Goal: Task Accomplishment & Management: Use online tool/utility

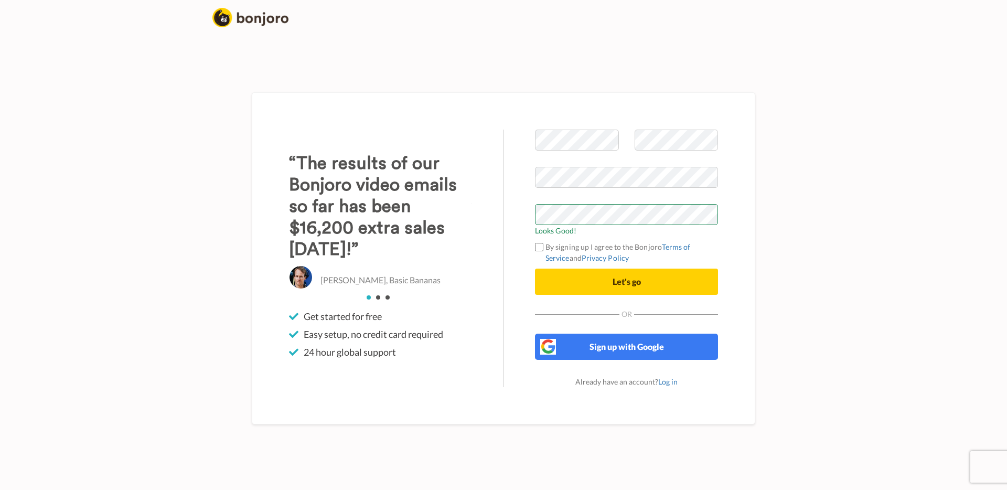
click at [730, 186] on div "Welcome to Bonjoro Looks Good! By signing up I agree to the Bonjoro Terms of Se…" at bounding box center [626, 258] width 246 height 257
click at [728, 203] on div "Welcome to Bonjoro Looks Good! By signing up I agree to the Bonjoro Terms of Se…" at bounding box center [626, 258] width 246 height 257
click at [586, 286] on button "Let's go" at bounding box center [626, 281] width 183 height 26
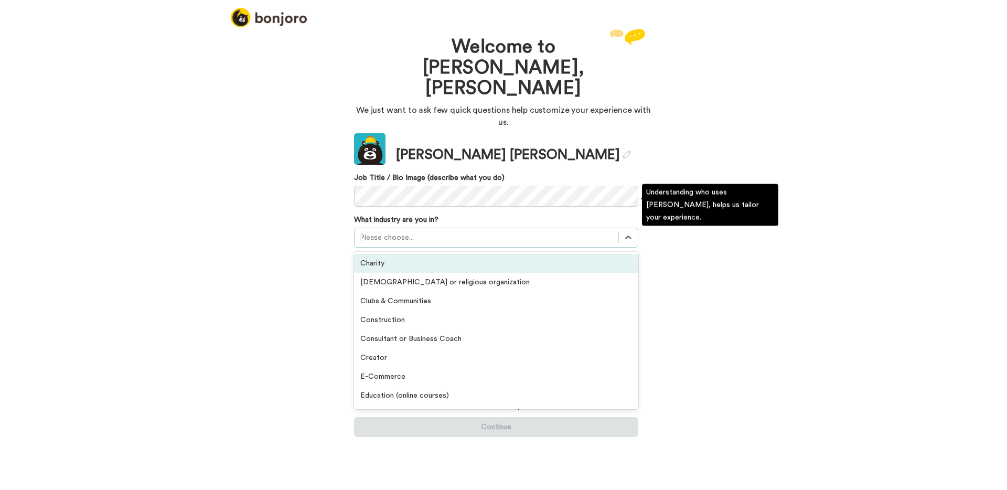
click at [463, 231] on div at bounding box center [486, 237] width 253 height 13
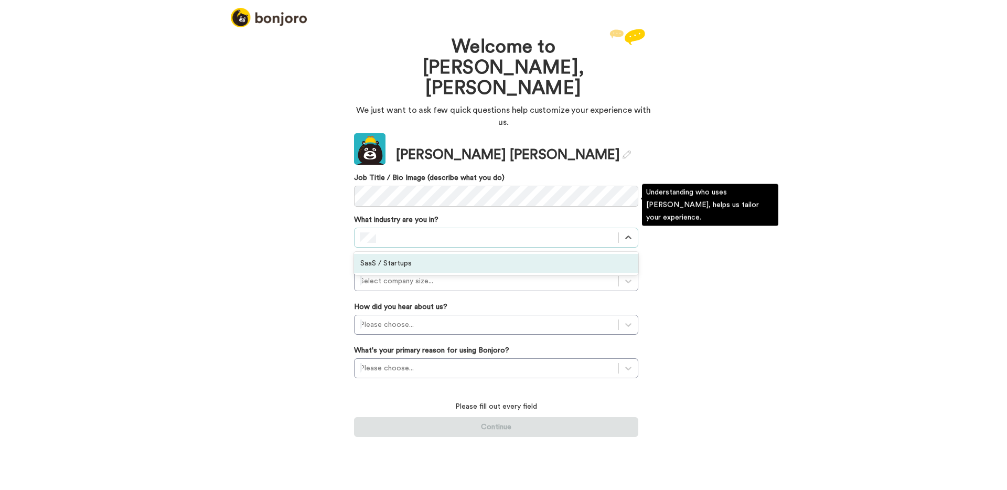
click at [446, 254] on div "SaaS / Startups" at bounding box center [496, 263] width 284 height 19
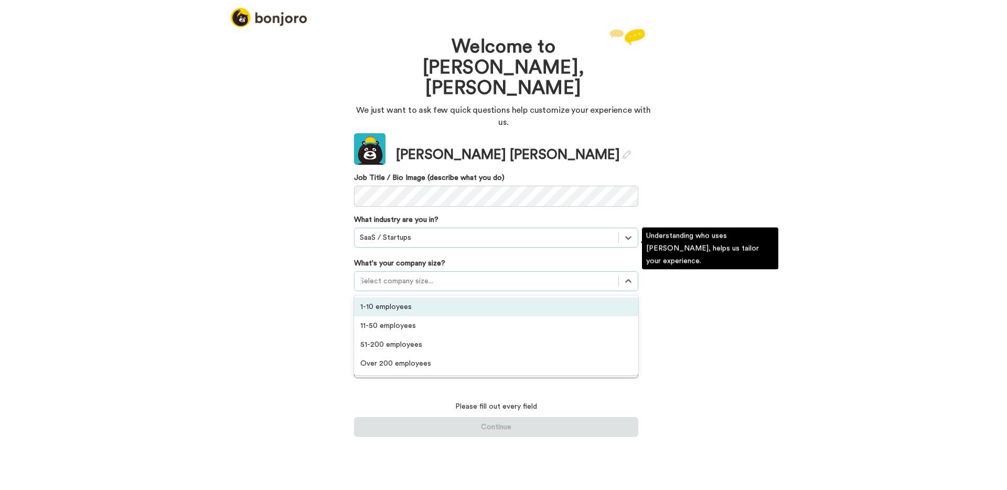
click at [447, 275] on div at bounding box center [486, 281] width 253 height 13
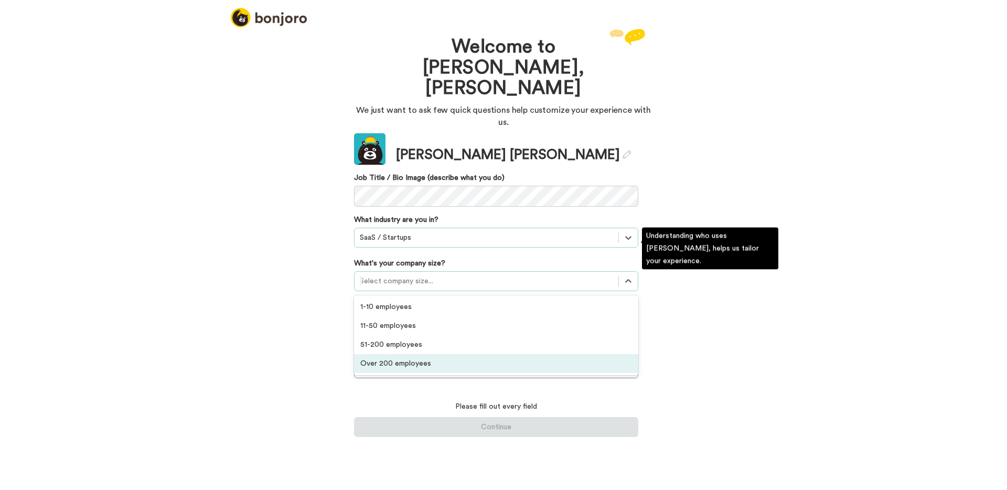
click at [452, 354] on div "Over 200 employees" at bounding box center [496, 363] width 284 height 19
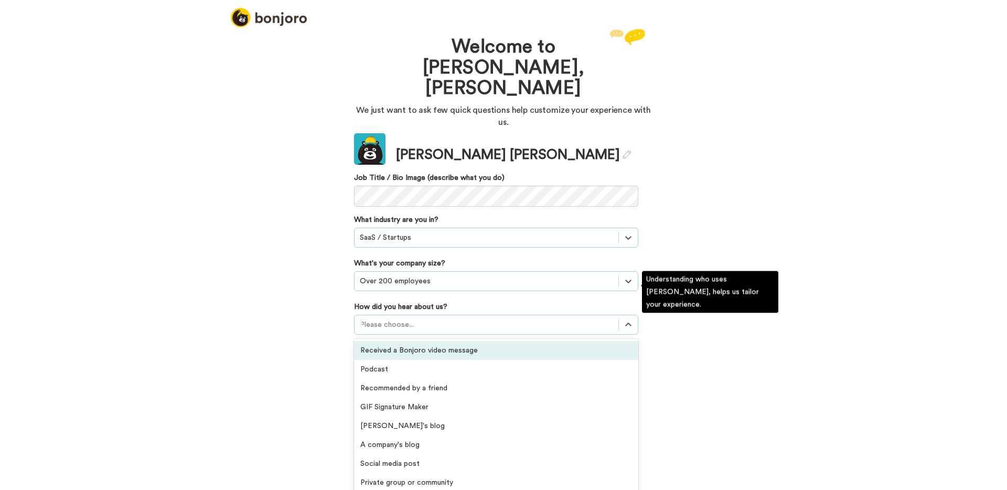
click at [446, 318] on div at bounding box center [486, 324] width 253 height 13
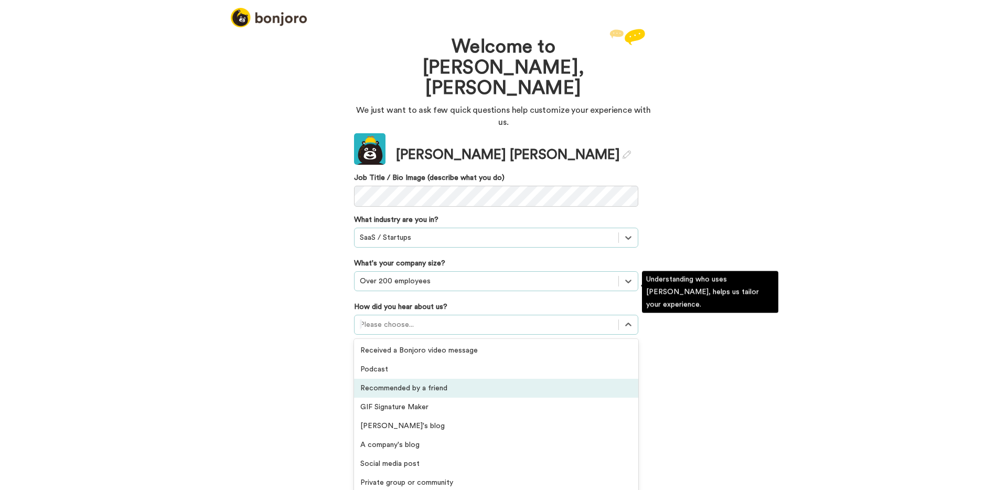
click at [457, 379] on div "Recommended by a friend" at bounding box center [496, 388] width 284 height 19
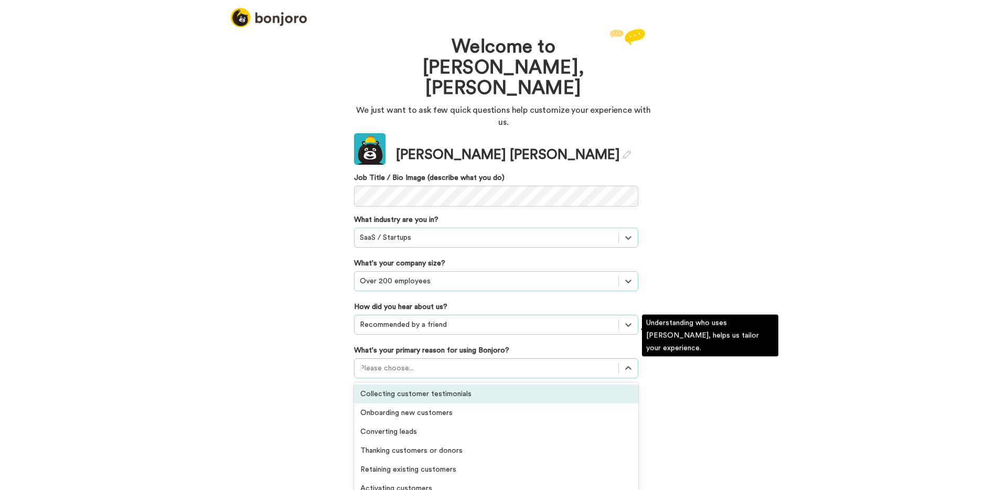
click at [449, 362] on div at bounding box center [486, 368] width 253 height 13
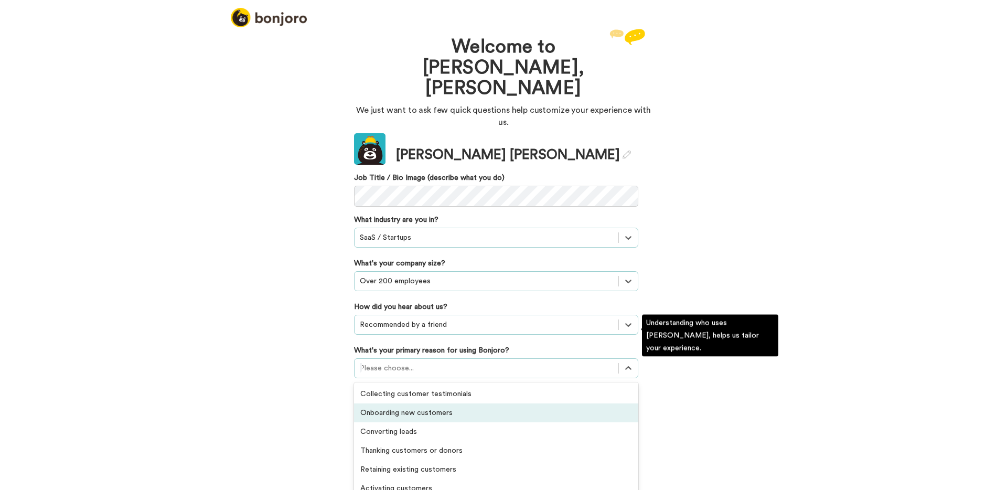
click at [439, 403] on div "Onboarding new customers" at bounding box center [496, 412] width 284 height 19
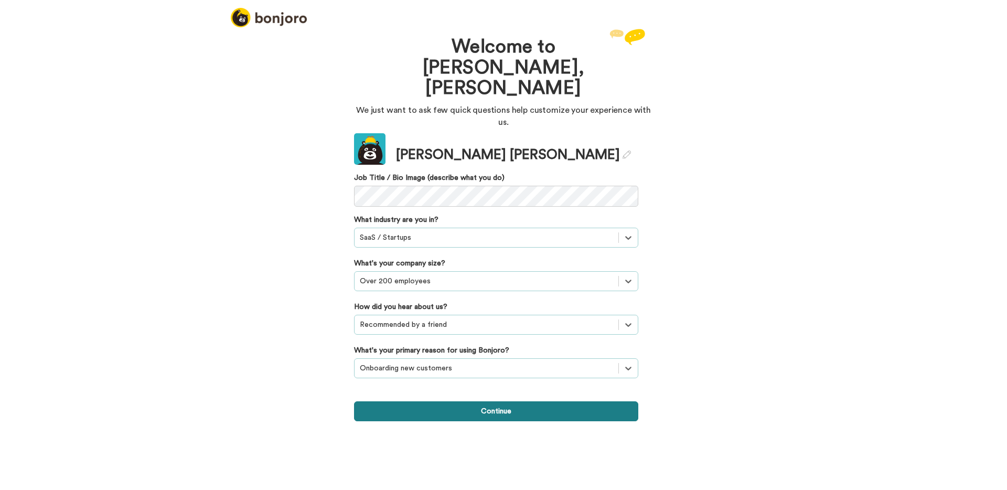
click at [547, 401] on button "Continue" at bounding box center [496, 411] width 284 height 20
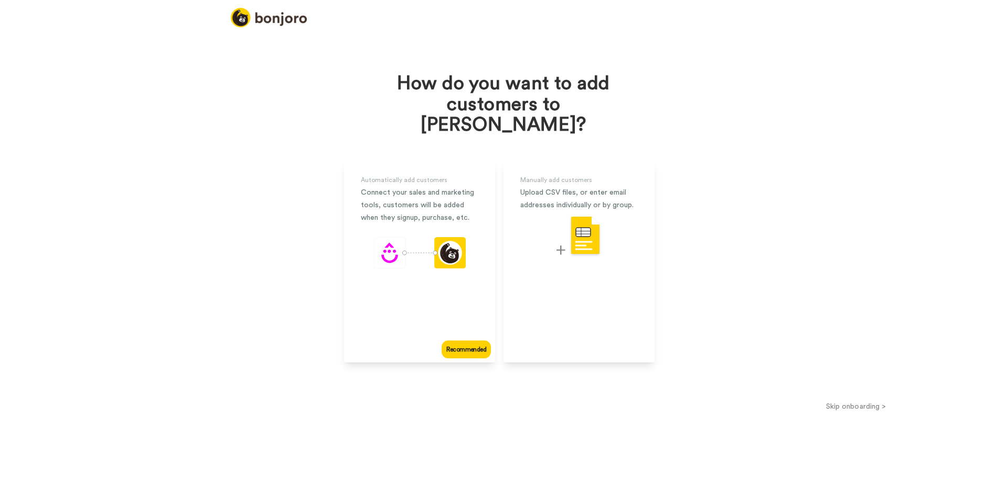
click at [852, 401] on button "Skip onboarding >" at bounding box center [856, 406] width 302 height 11
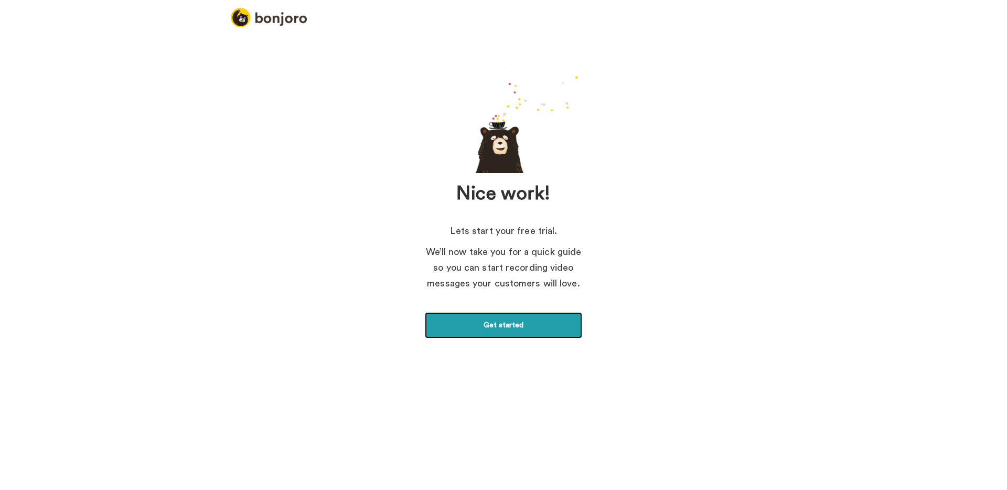
click at [540, 322] on link "Get started" at bounding box center [503, 325] width 157 height 26
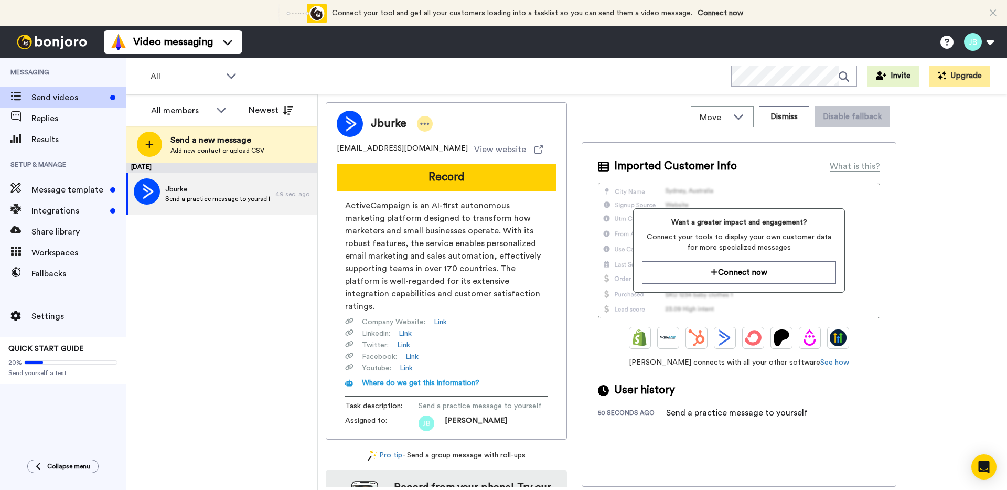
click at [426, 125] on icon at bounding box center [424, 123] width 9 height 10
click at [426, 81] on div "All WORKSPACES View all All Default Task List + Add a new workspace Invite Upgr…" at bounding box center [566, 76] width 881 height 37
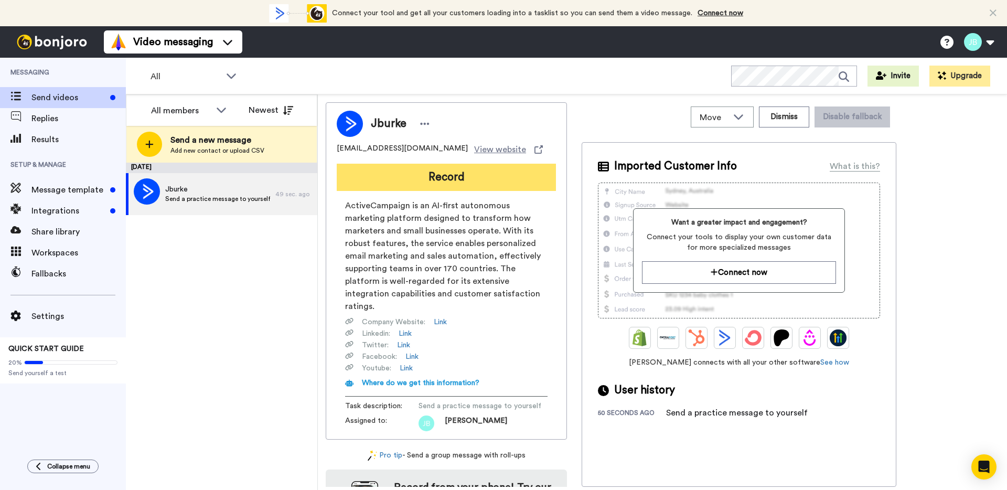
click at [396, 179] on button "Record" at bounding box center [446, 177] width 219 height 27
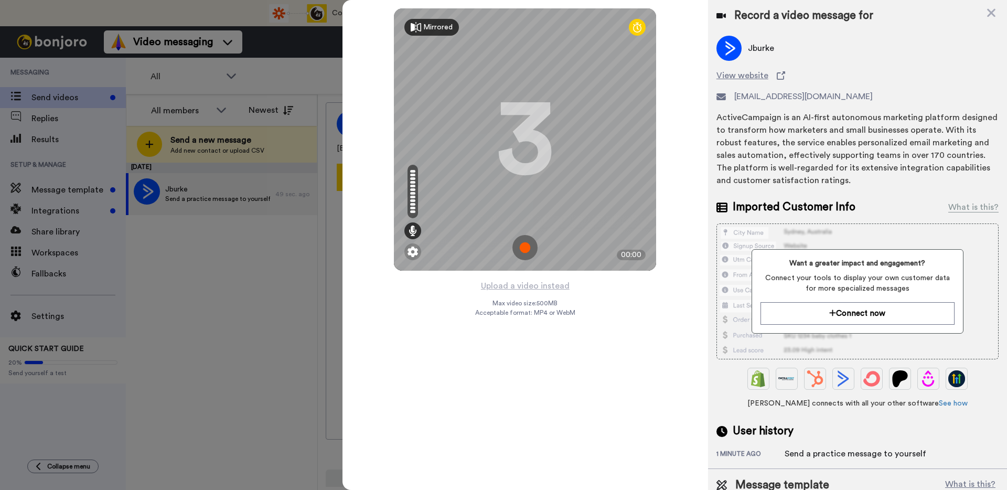
click at [427, 24] on div "Mirrored" at bounding box center [437, 27] width 29 height 10
click at [427, 24] on div "Mirror" at bounding box center [433, 27] width 21 height 10
click at [523, 238] on img at bounding box center [524, 247] width 25 height 25
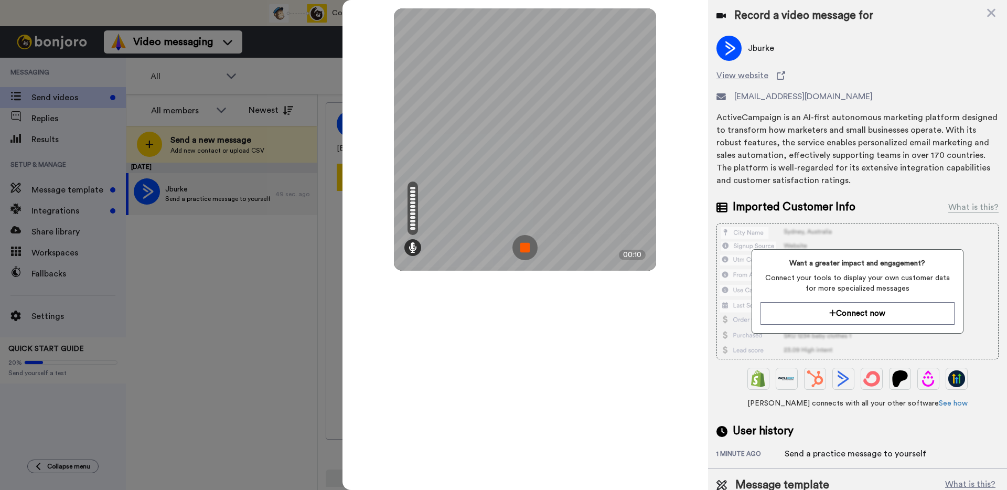
click at [528, 246] on img at bounding box center [524, 247] width 25 height 25
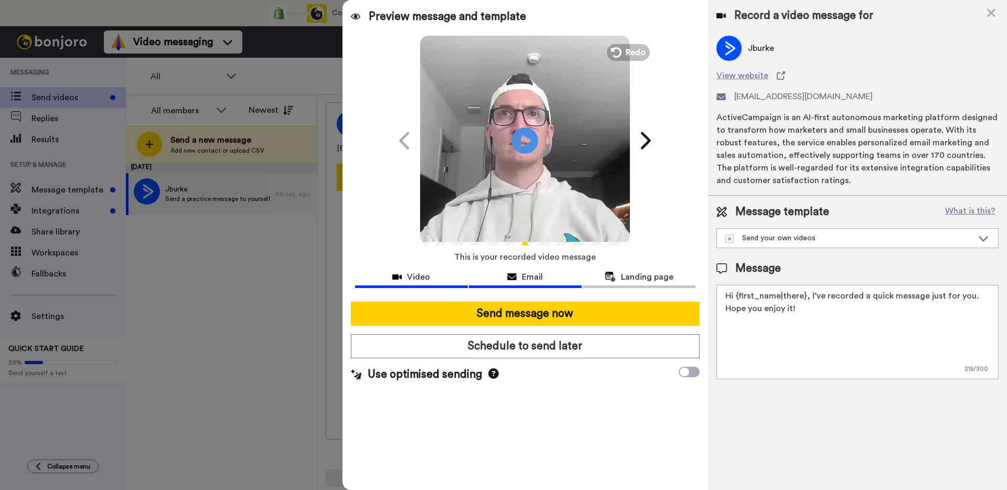
click at [539, 275] on span "Email" at bounding box center [532, 277] width 21 height 13
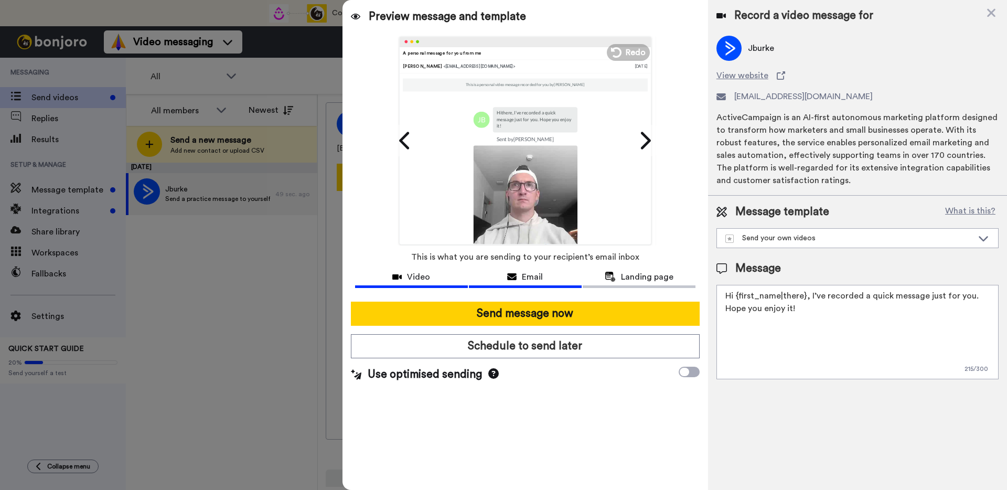
click at [413, 279] on span "Video" at bounding box center [418, 277] width 23 height 13
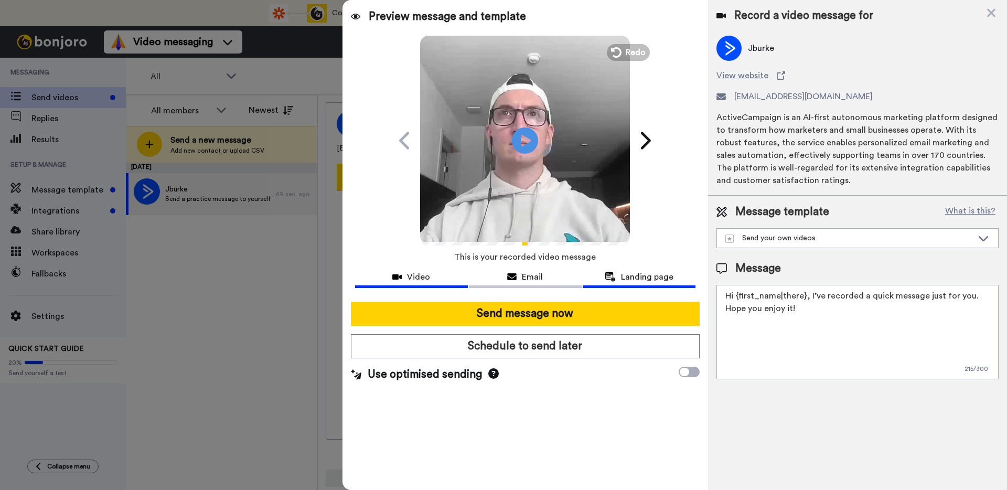
click at [629, 275] on span "Landing page" at bounding box center [647, 277] width 52 height 13
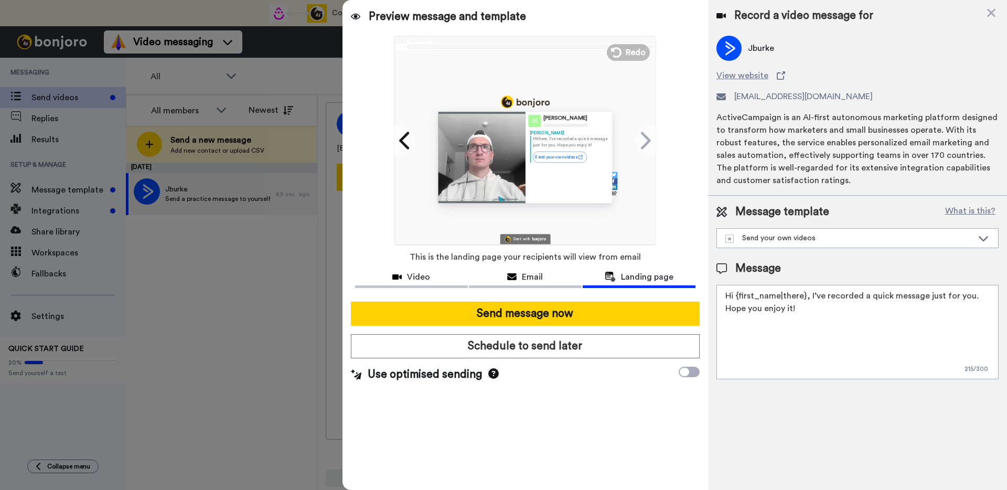
click at [631, 275] on span "Landing page" at bounding box center [647, 277] width 52 height 13
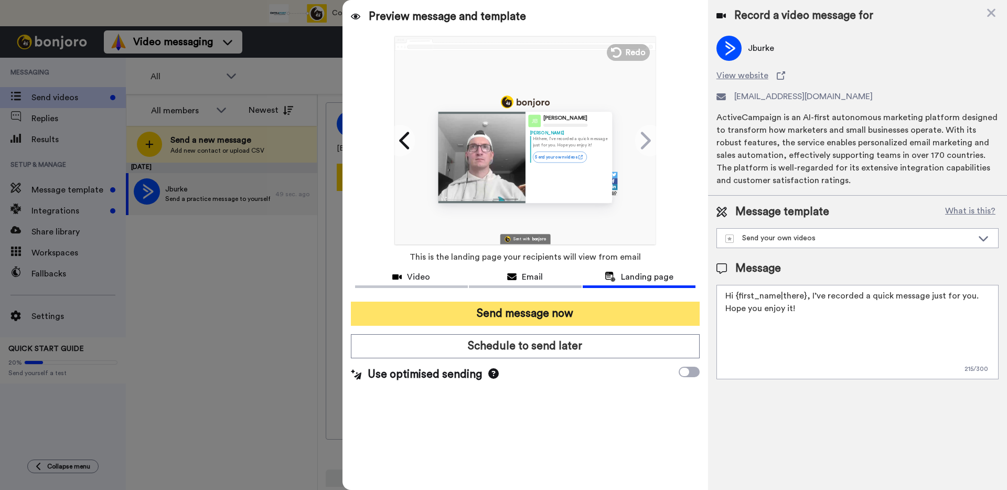
click at [602, 315] on button "Send message now" at bounding box center [525, 313] width 349 height 24
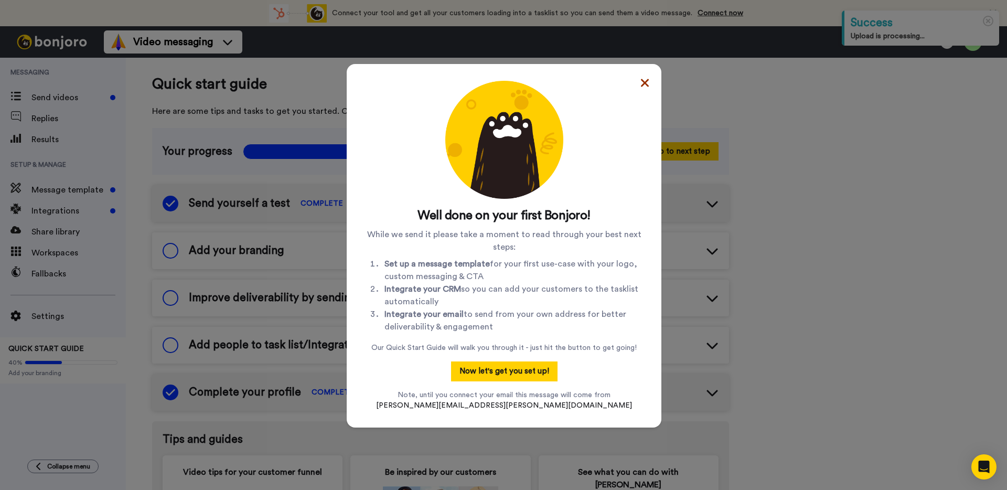
click at [644, 84] on icon at bounding box center [645, 83] width 8 height 13
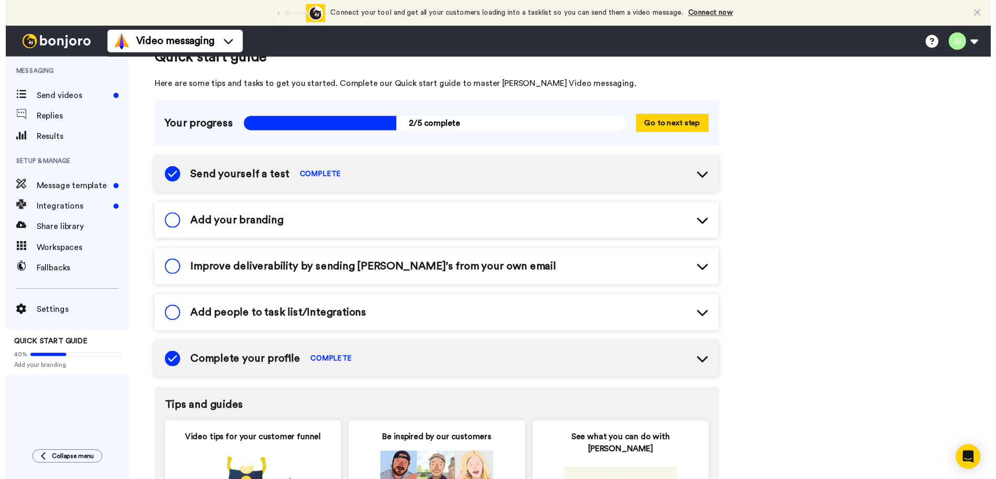
scroll to position [26, 0]
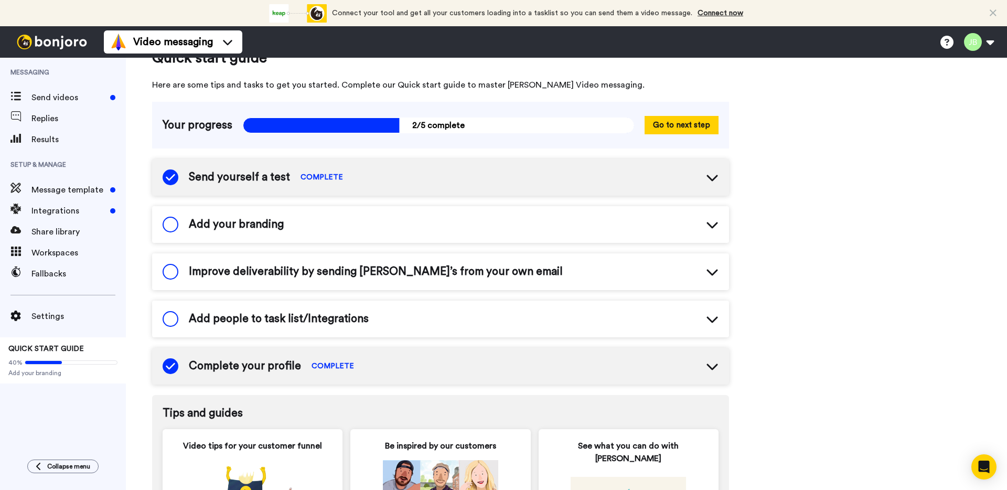
click at [423, 227] on div "Add your branding" at bounding box center [440, 224] width 577 height 37
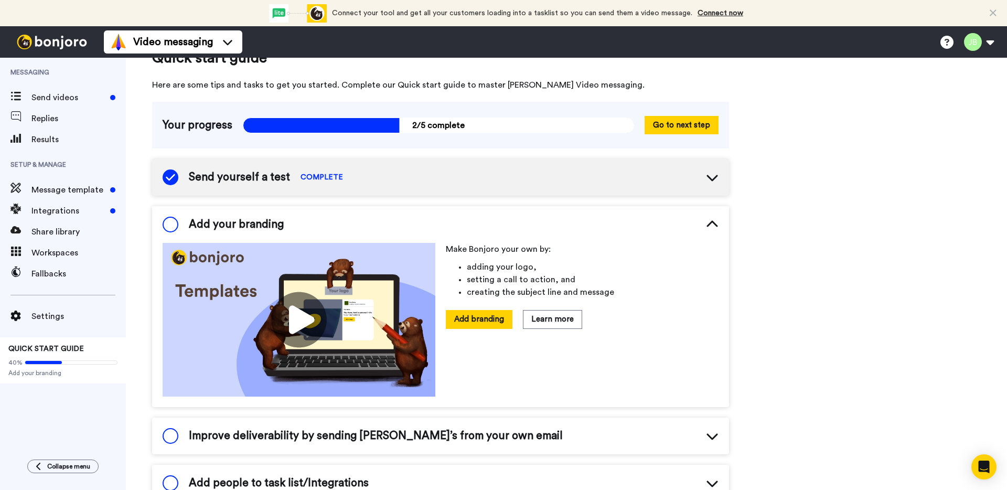
click at [303, 324] on img at bounding box center [299, 320] width 273 height 154
